Goal: Find specific page/section: Find specific page/section

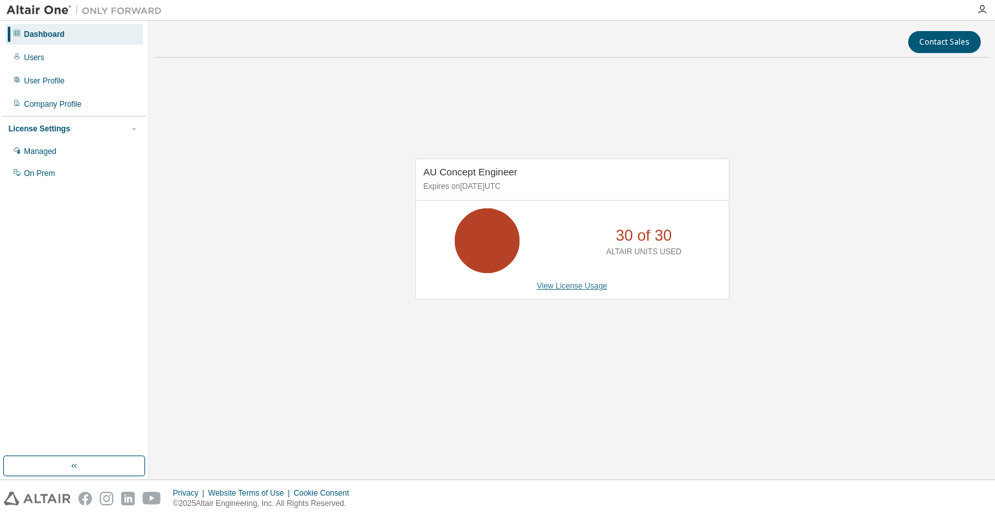
click at [576, 289] on link "View License Usage" at bounding box center [572, 286] width 71 height 9
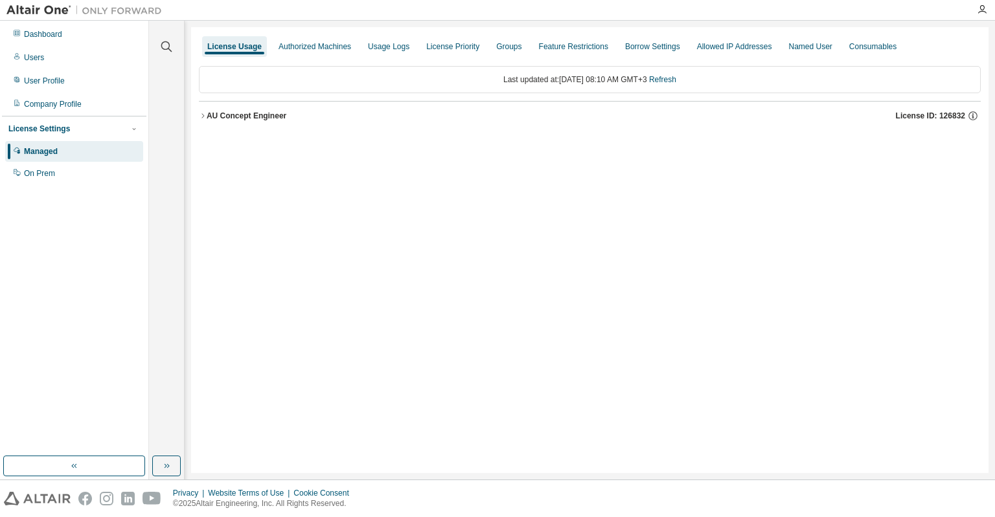
click at [202, 116] on icon "button" at bounding box center [203, 116] width 8 height 8
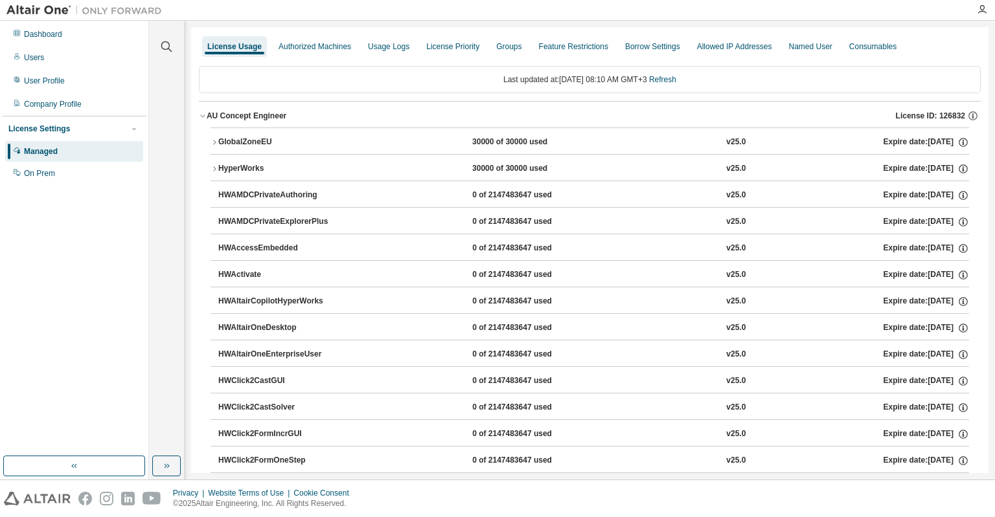
click at [259, 142] on div "GlobalZoneEU" at bounding box center [276, 143] width 117 height 12
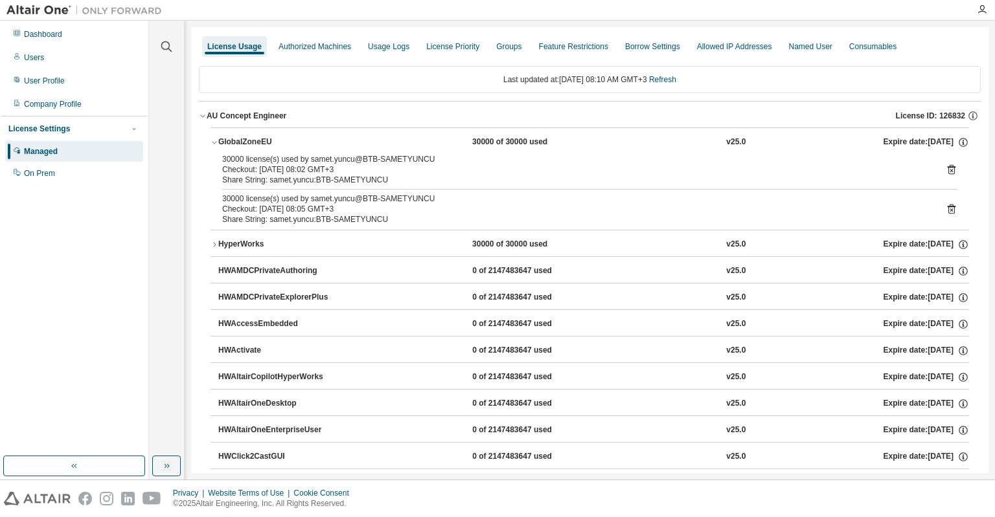
click at [216, 142] on icon "button" at bounding box center [214, 143] width 8 height 8
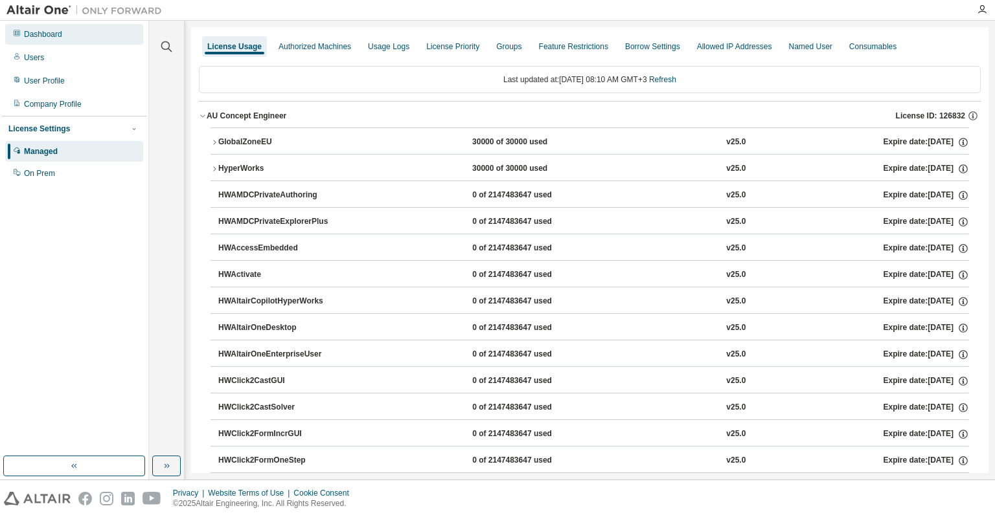
click at [49, 30] on div "Dashboard" at bounding box center [43, 34] width 38 height 10
